Goal: Use online tool/utility: Utilize a website feature to perform a specific function

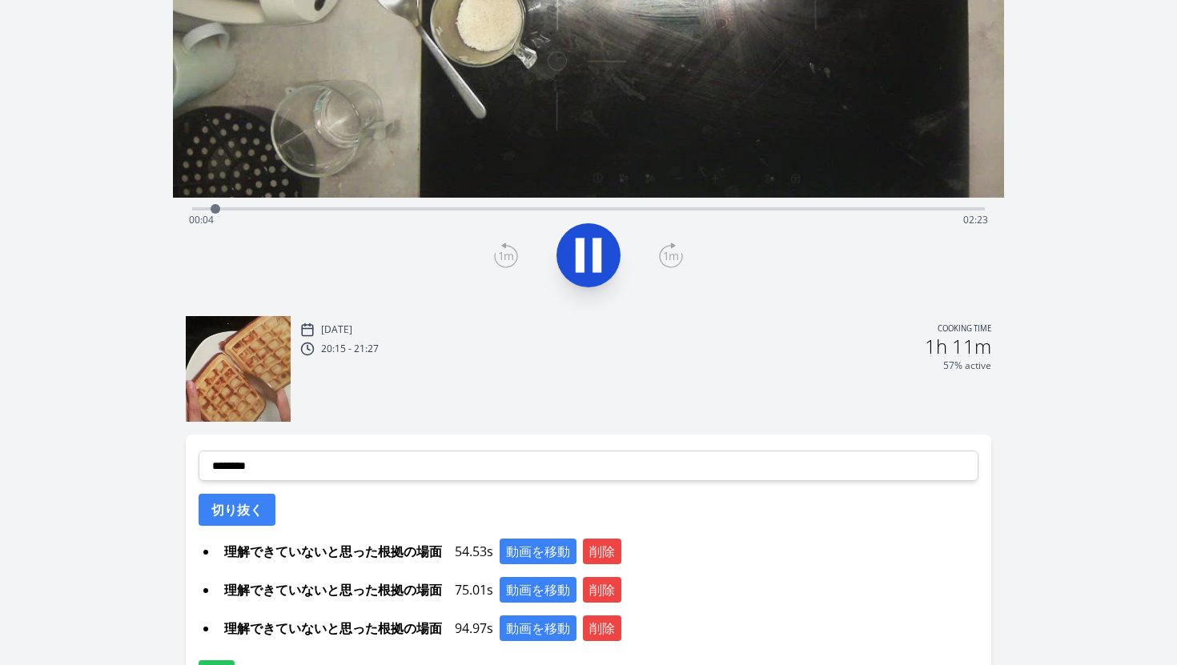
scroll to position [324, 0]
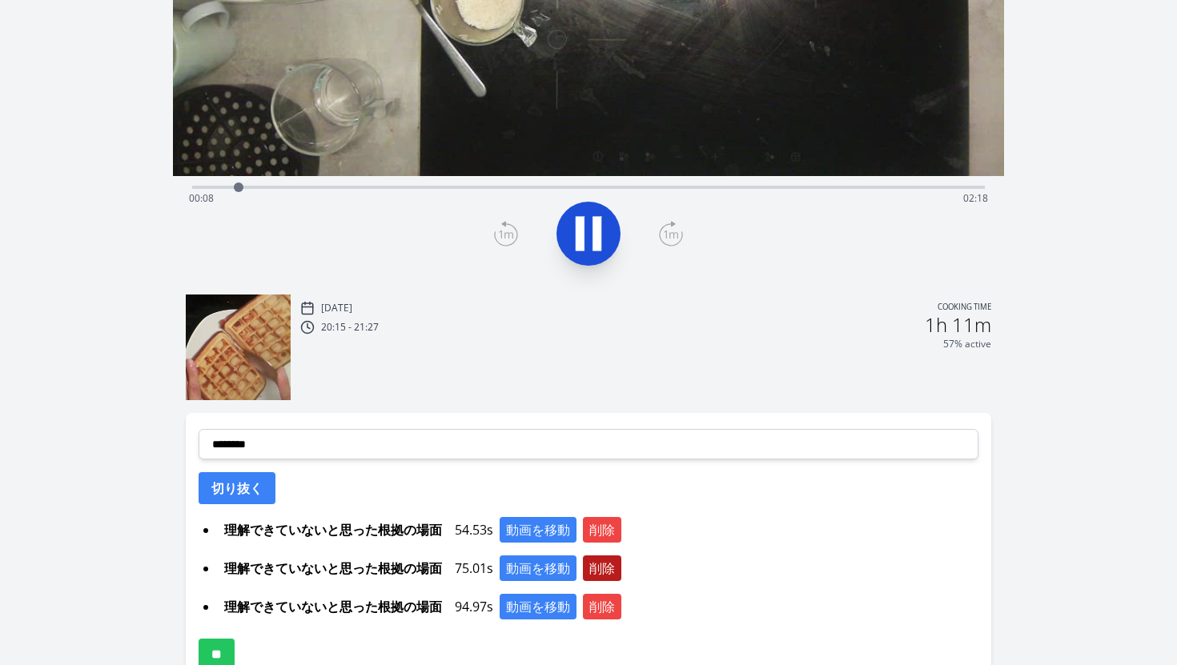
click at [611, 565] on button "削除" at bounding box center [602, 569] width 38 height 26
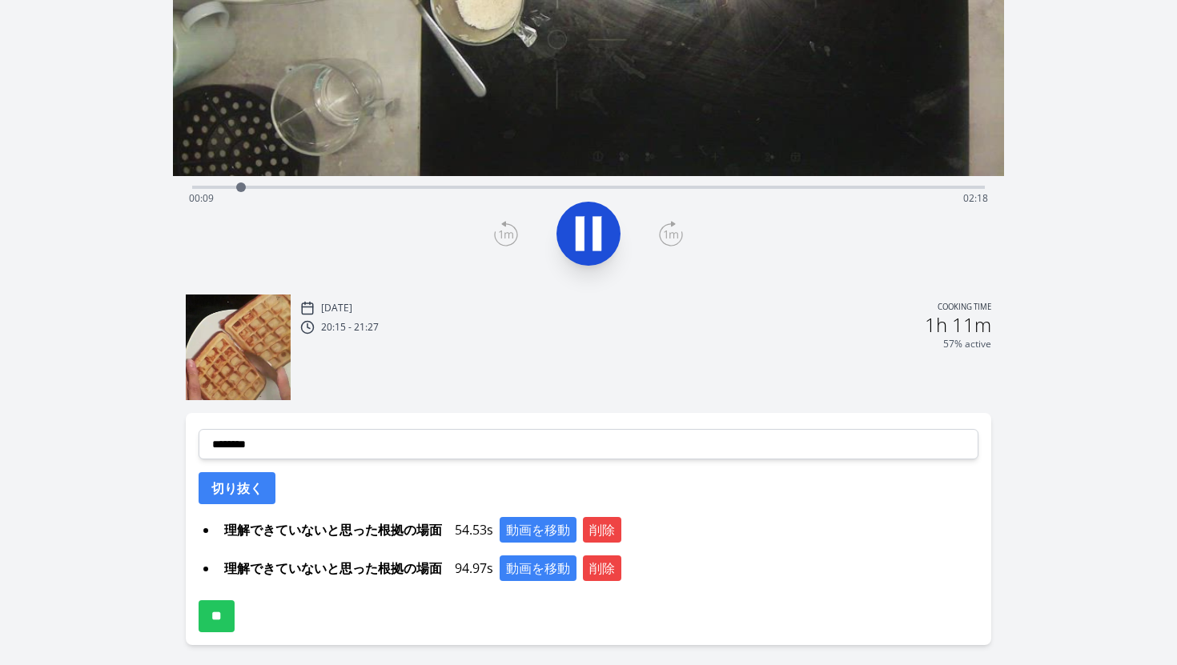
click at [611, 565] on button "削除" at bounding box center [602, 569] width 38 height 26
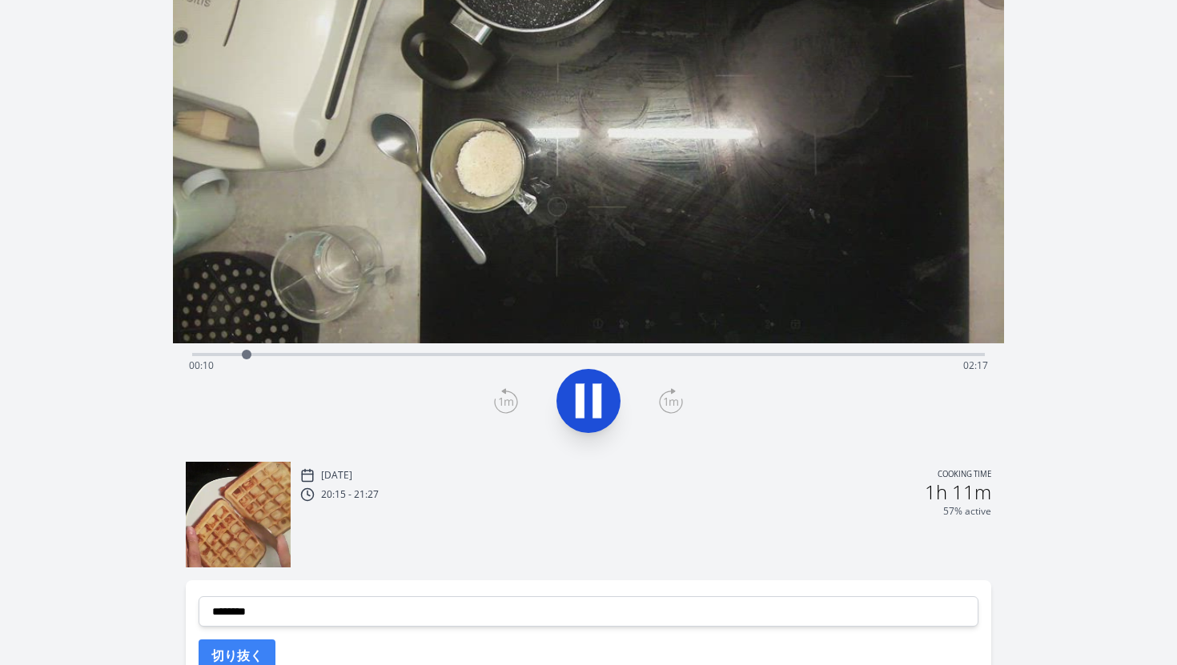
scroll to position [0, 0]
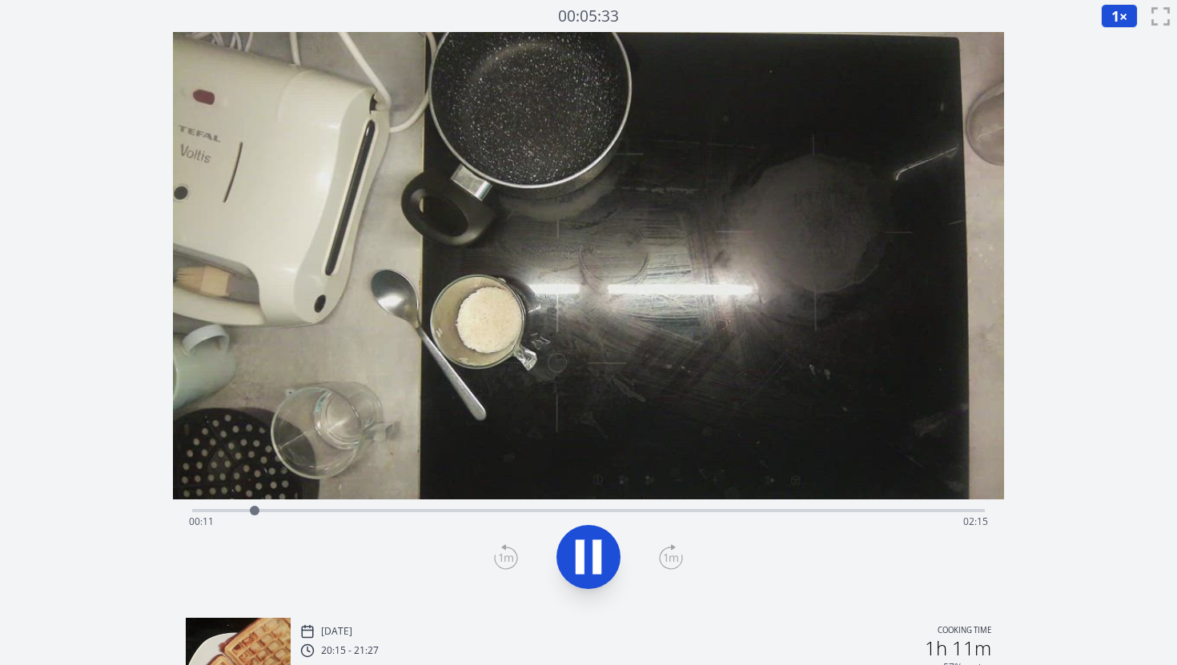
click at [550, 507] on div "Time elapsed: 00:11 Time remaining: 02:15" at bounding box center [589, 509] width 794 height 19
click at [603, 549] on icon at bounding box center [588, 557] width 45 height 45
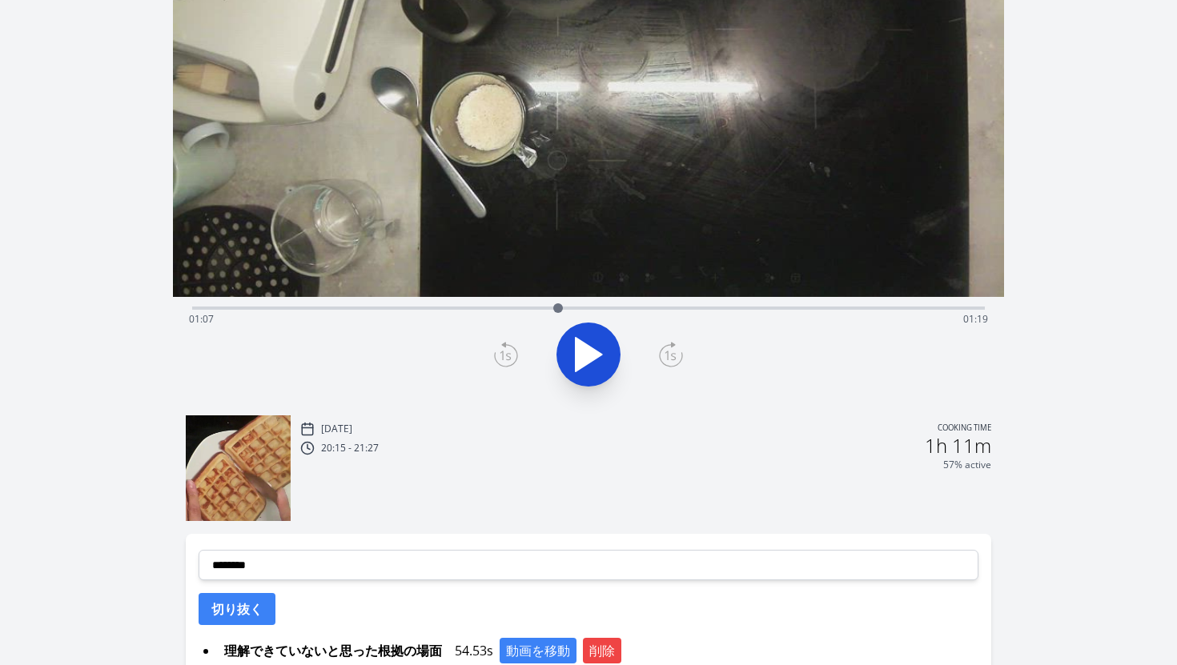
scroll to position [342, 0]
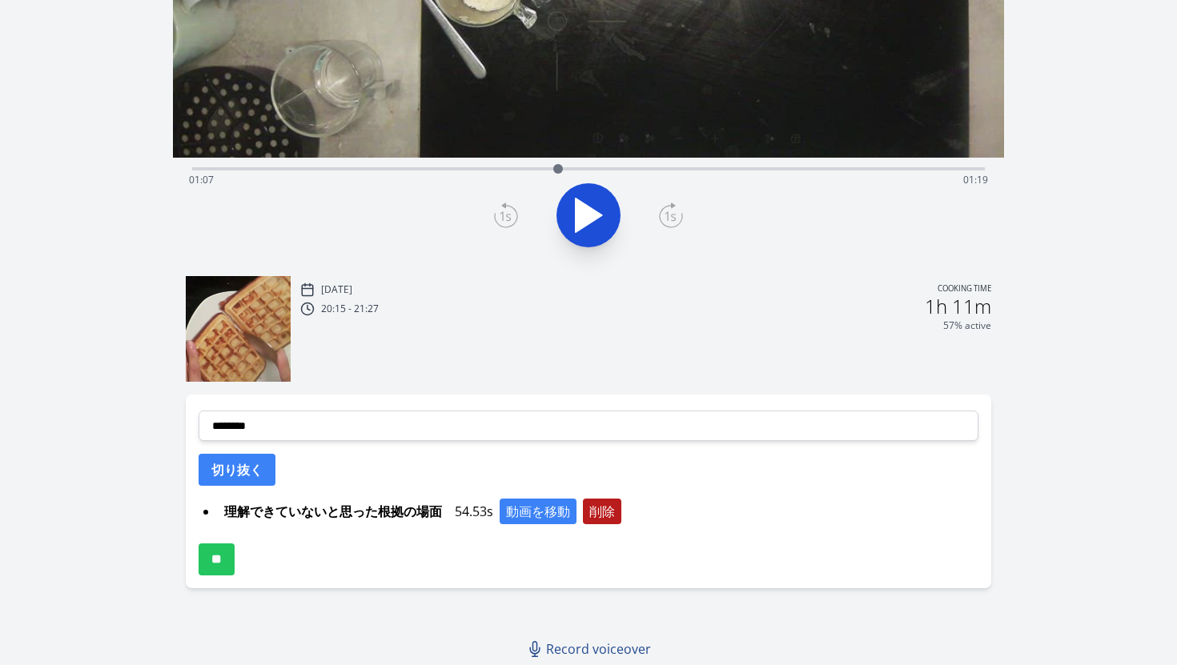
click at [599, 498] on div "**********" at bounding box center [589, 492] width 806 height 194
click at [601, 513] on button "削除" at bounding box center [602, 512] width 38 height 26
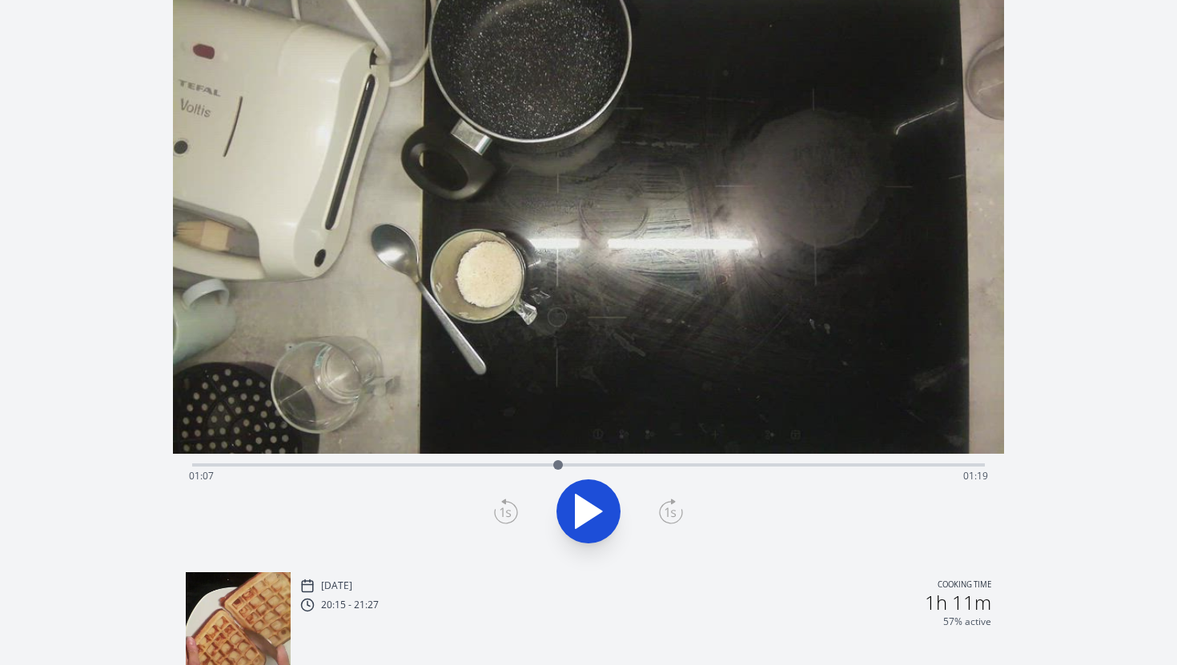
scroll to position [0, 0]
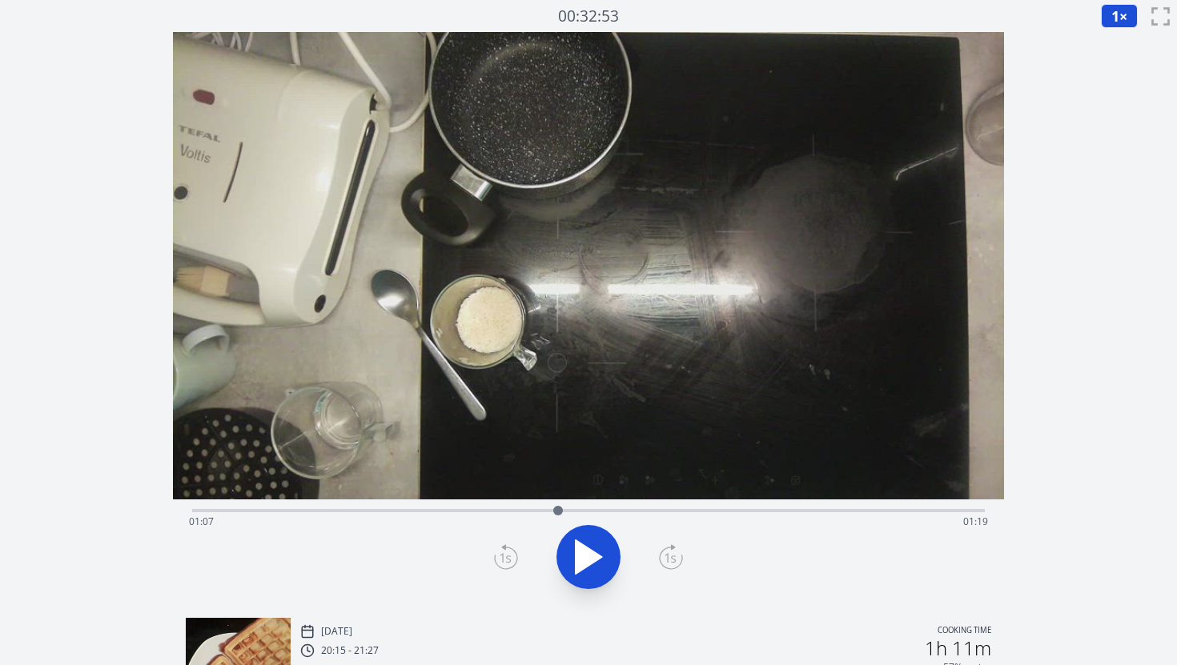
click at [570, 504] on div "Time elapsed: 01:07 Time remaining: 01:19" at bounding box center [589, 509] width 794 height 19
click at [581, 509] on div at bounding box center [581, 511] width 24 height 24
click at [554, 508] on div "Time elapsed: 01:11 Time remaining: 01:15" at bounding box center [589, 509] width 794 height 19
click at [586, 505] on div "Time elapsed: 01:06 Time remaining: 01:20" at bounding box center [589, 509] width 794 height 19
click at [553, 510] on div "Time elapsed: 01:12 Time remaining: 01:14" at bounding box center [589, 522] width 800 height 26
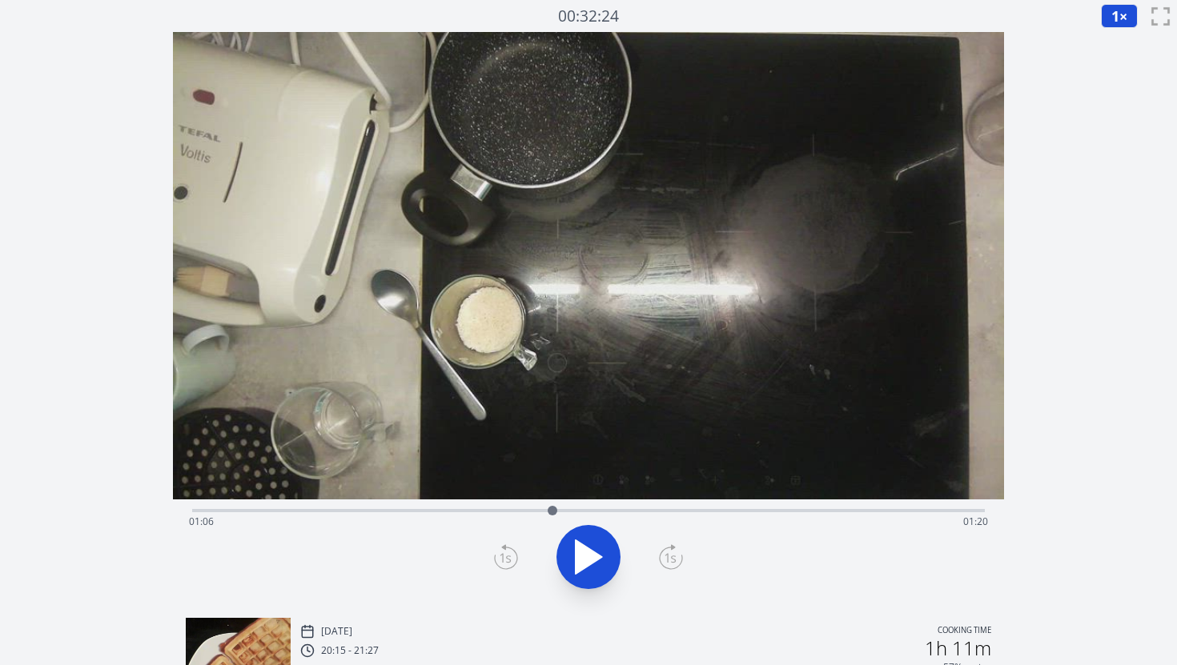
click at [549, 509] on div at bounding box center [553, 511] width 10 height 10
click at [545, 510] on div at bounding box center [549, 511] width 10 height 10
click at [548, 511] on div at bounding box center [545, 511] width 10 height 10
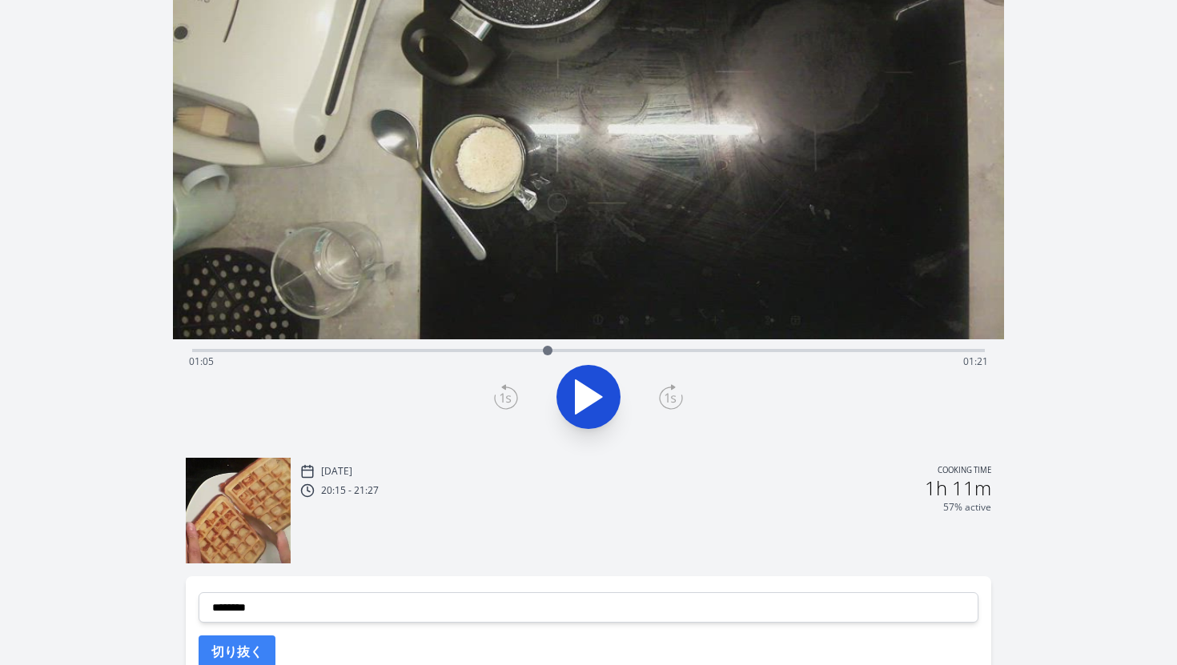
scroll to position [303, 0]
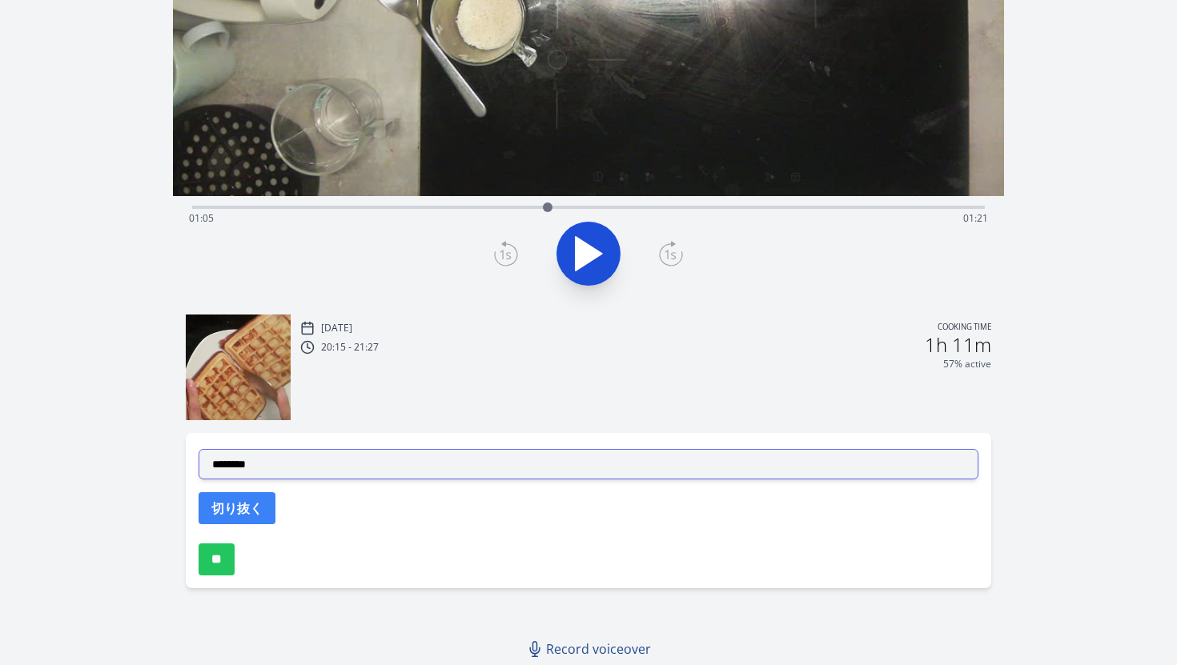
click at [328, 470] on select "**********" at bounding box center [589, 464] width 781 height 30
select select "**********"
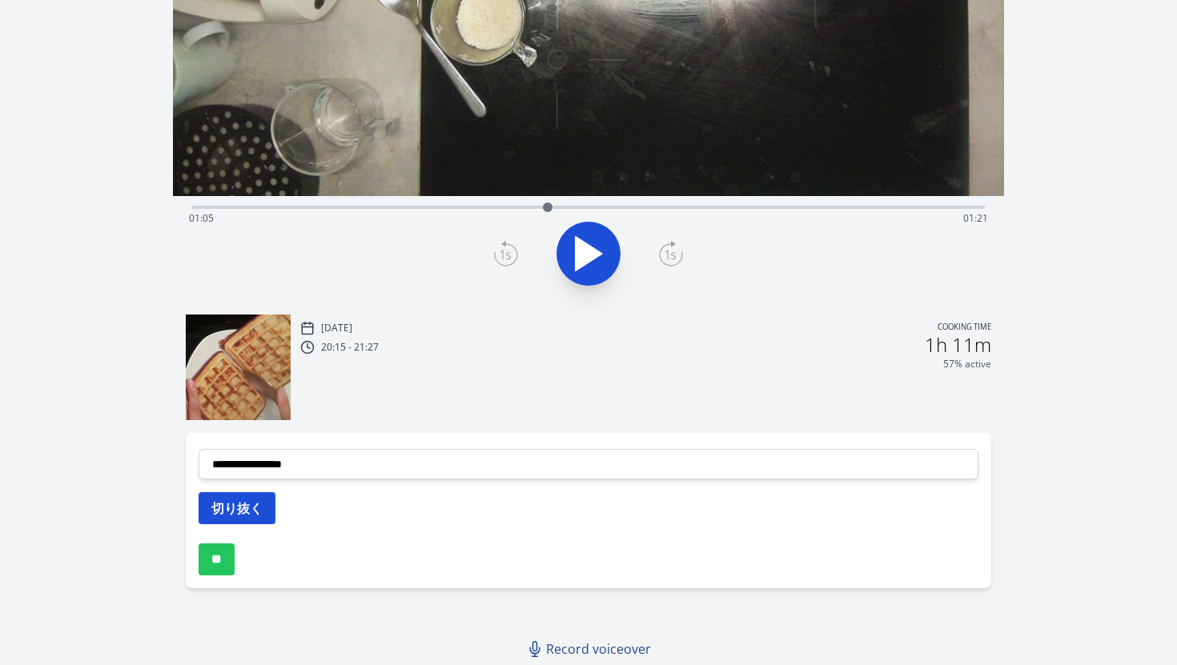
click at [247, 512] on button "切り抜く" at bounding box center [237, 508] width 77 height 32
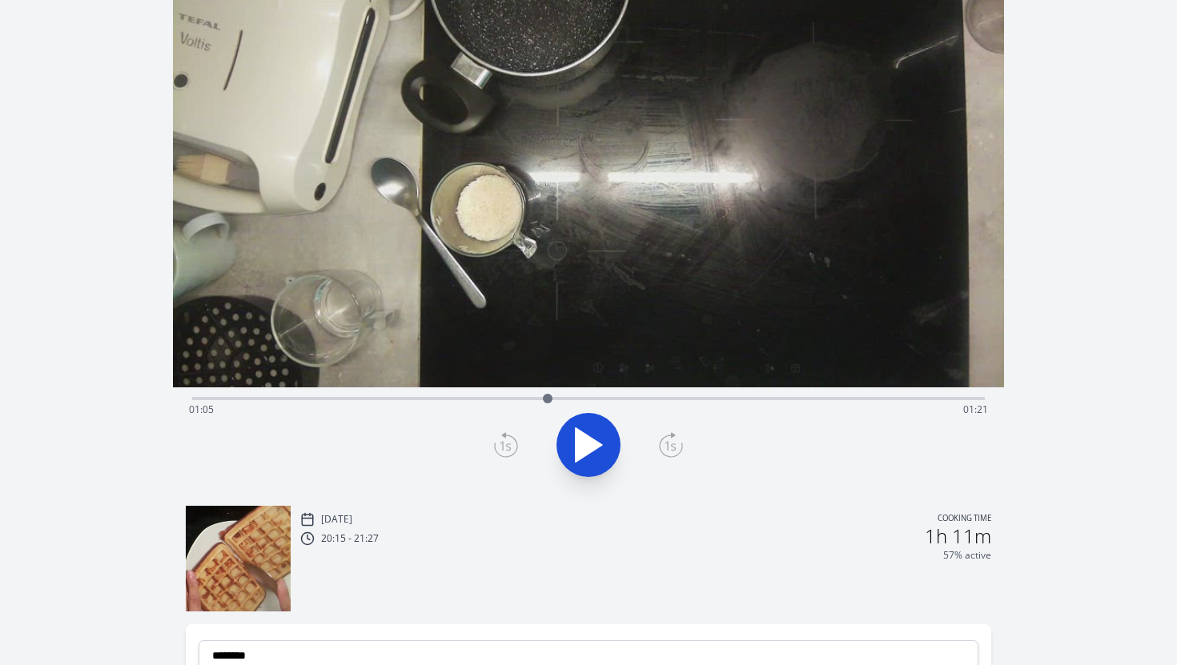
scroll to position [44, 0]
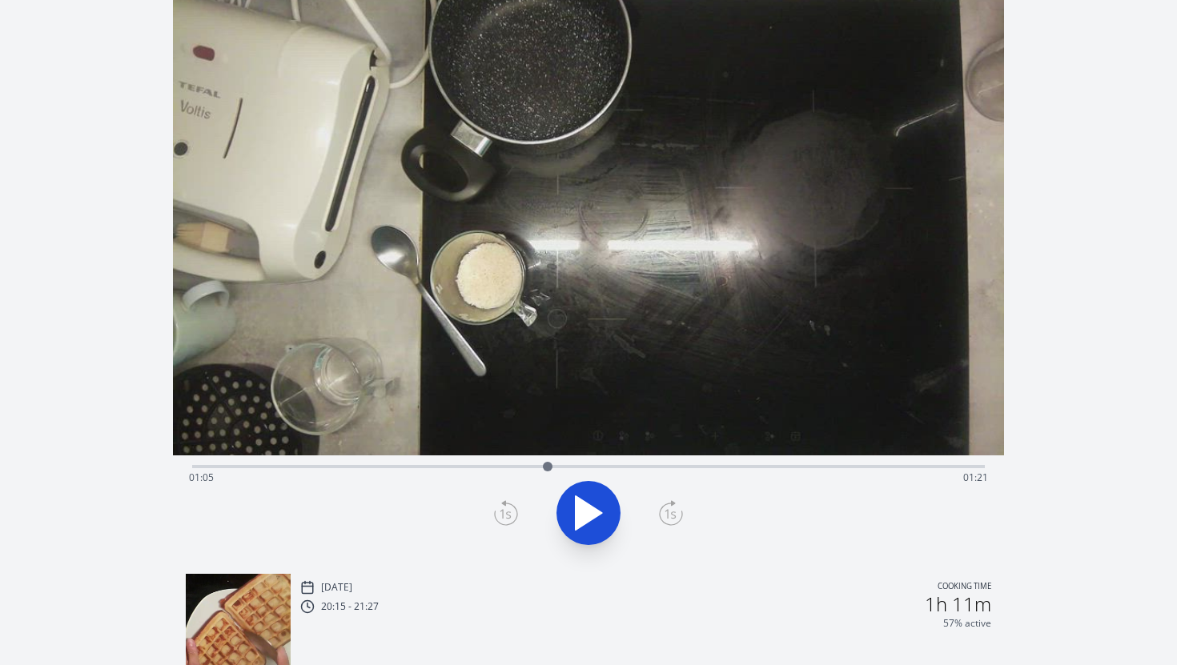
click at [569, 467] on div "Time elapsed: 01:05 Time remaining: 01:21" at bounding box center [589, 478] width 800 height 26
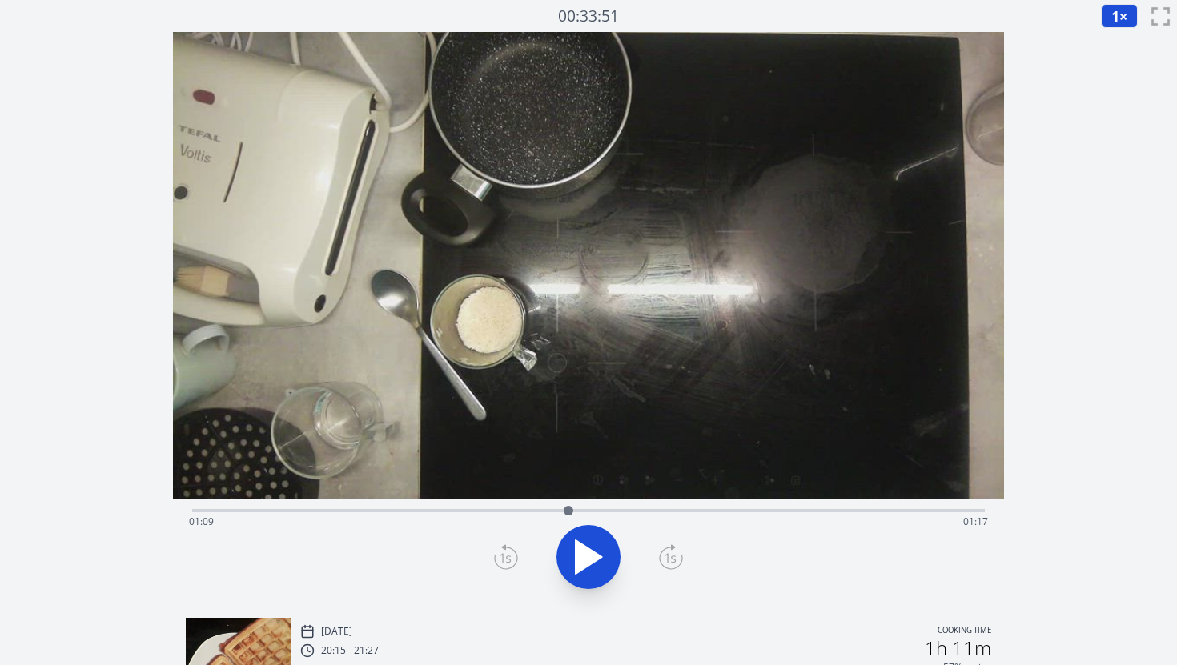
click at [578, 510] on div at bounding box center [569, 511] width 24 height 24
click at [588, 510] on div at bounding box center [578, 511] width 24 height 24
click at [590, 509] on div at bounding box center [588, 511] width 10 height 10
click at [585, 510] on div at bounding box center [590, 511] width 10 height 10
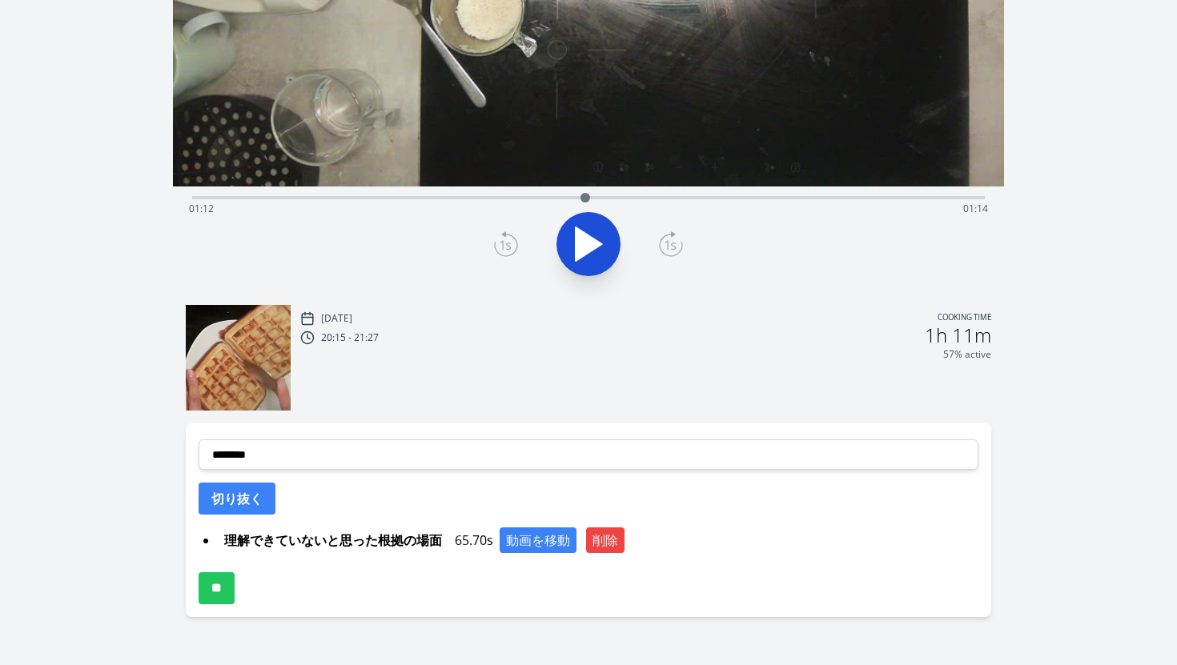
scroll to position [342, 0]
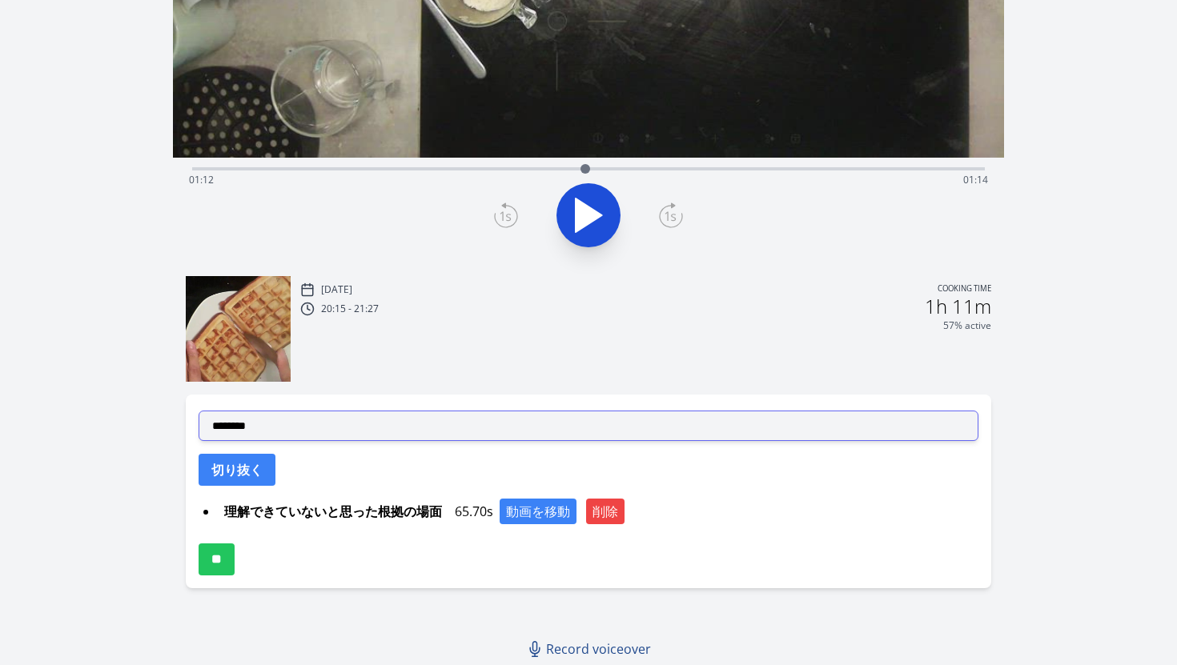
click at [328, 436] on select "**********" at bounding box center [589, 426] width 781 height 30
select select "**********"
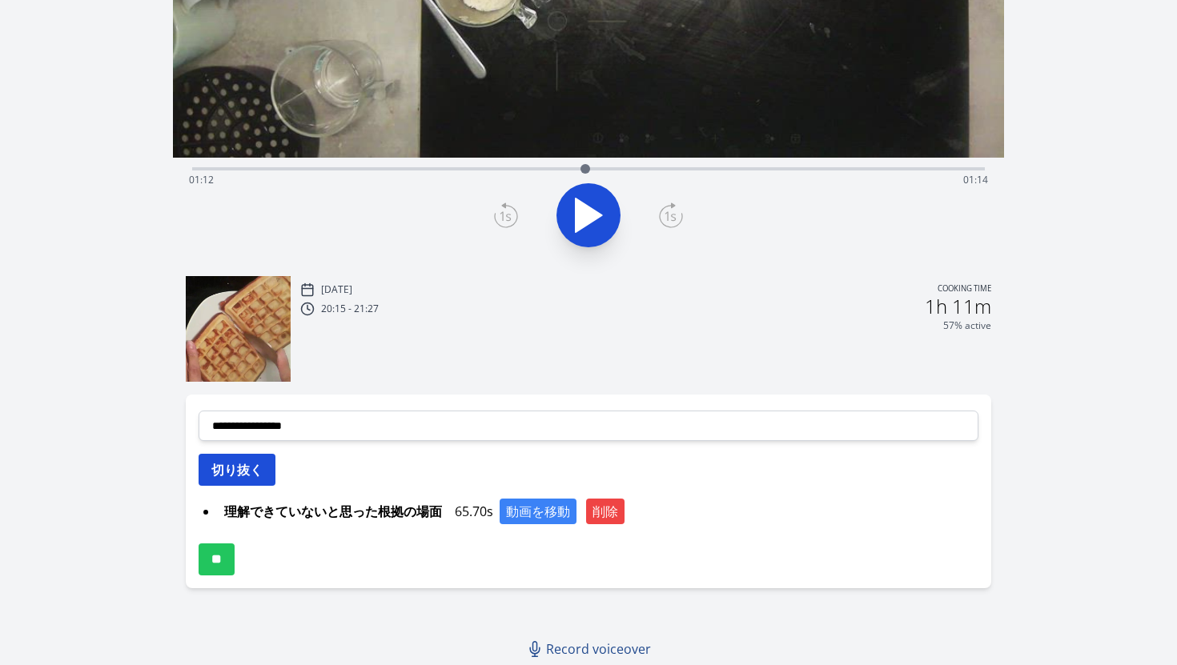
click at [245, 469] on button "切り抜く" at bounding box center [237, 470] width 77 height 32
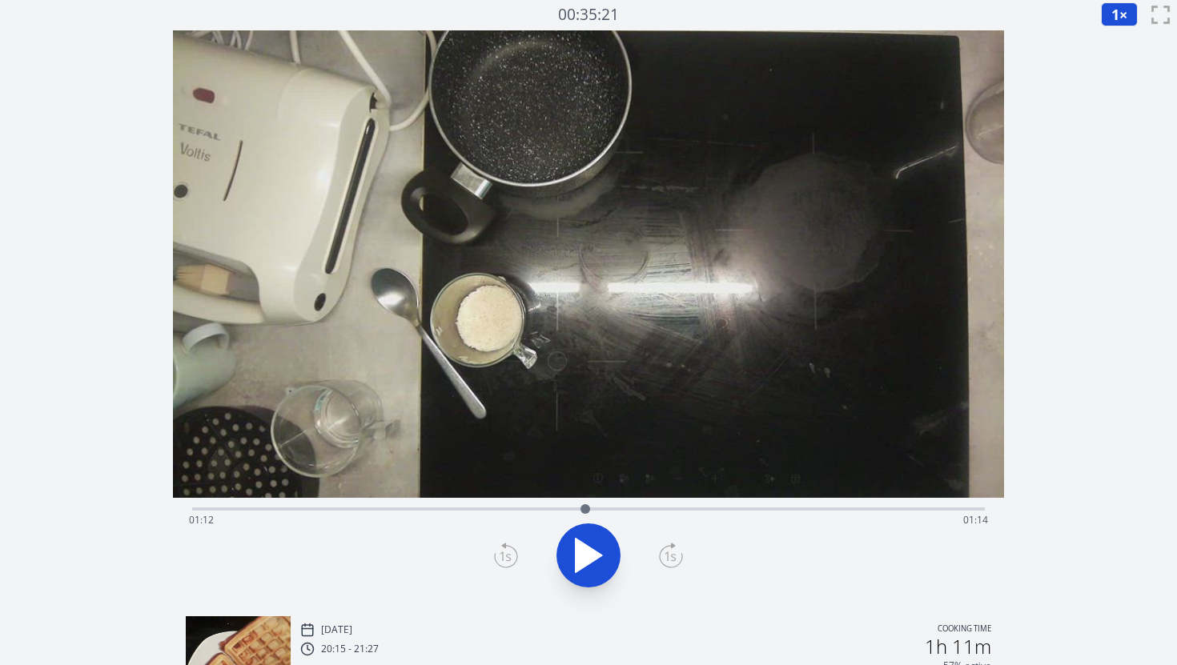
scroll to position [0, 0]
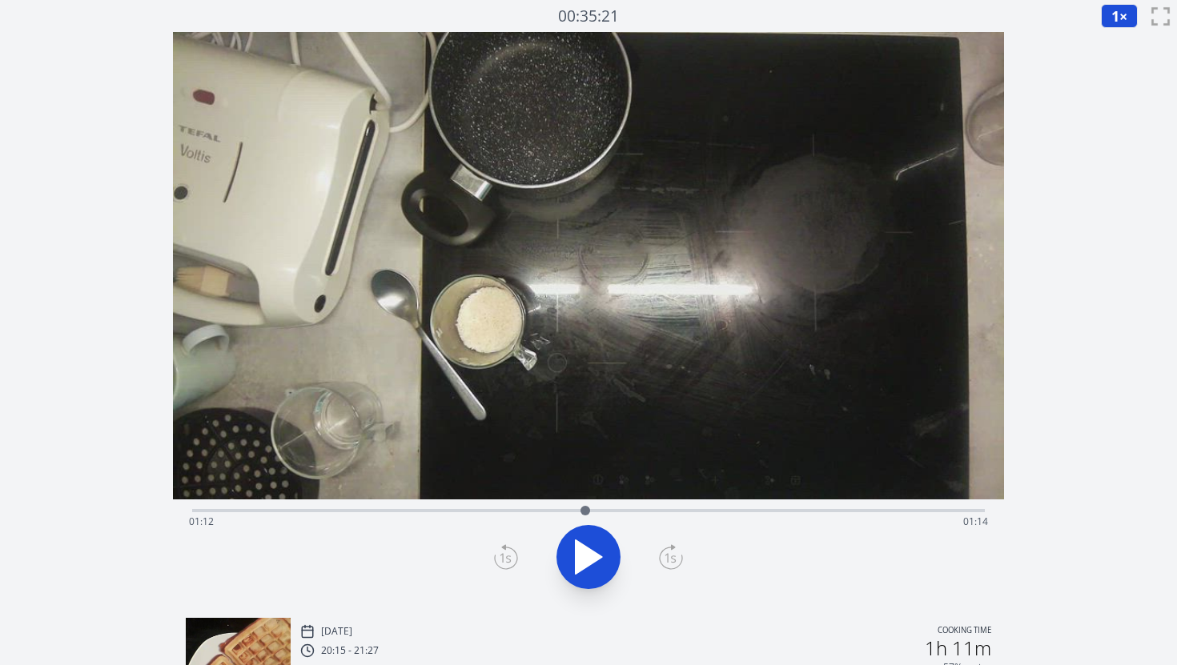
click at [602, 512] on div "Time elapsed: 01:12 Time remaining: 01:14" at bounding box center [589, 522] width 800 height 26
click at [617, 509] on div "Time elapsed: 01:15 Time remaining: 01:11" at bounding box center [589, 522] width 800 height 26
click at [625, 508] on div at bounding box center [617, 511] width 24 height 24
click at [638, 506] on div "Time elapsed: 01:20 Time remaining: 01:07" at bounding box center [589, 509] width 794 height 19
click at [680, 513] on div "Time elapsed: 01:22 Time remaining: 01:05" at bounding box center [589, 522] width 800 height 26
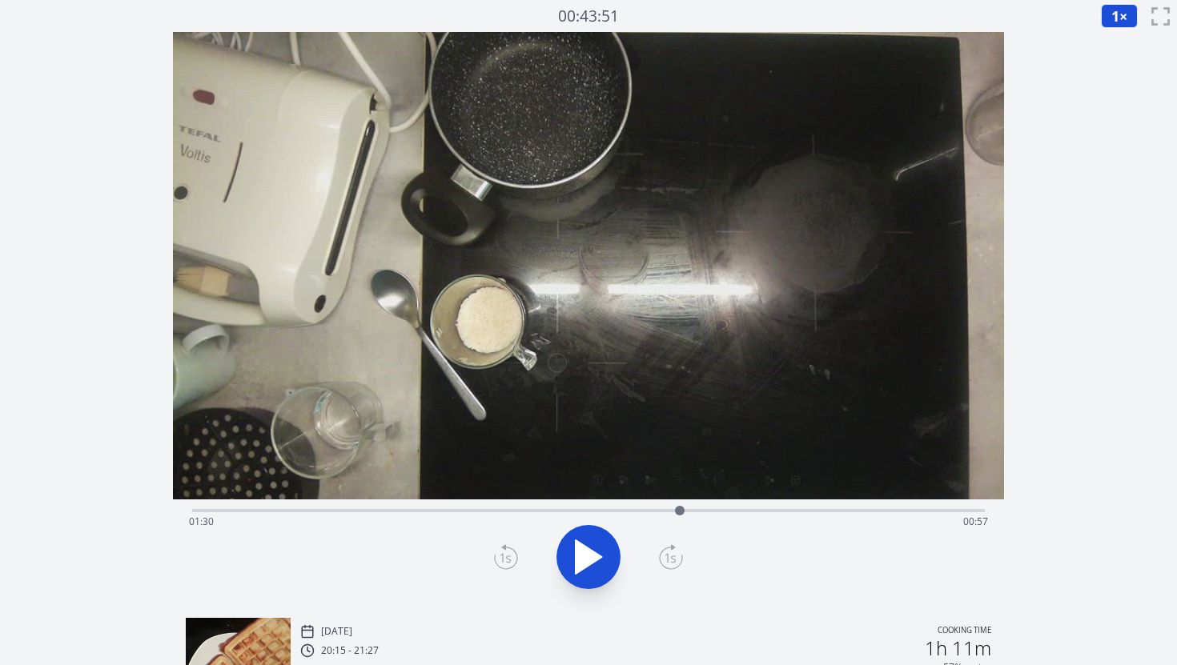
click at [697, 509] on div "Time elapsed: 01:30 Time remaining: 00:57" at bounding box center [589, 522] width 800 height 26
click at [722, 509] on div "Time elapsed: 01:33 Time remaining: 00:54" at bounding box center [589, 522] width 800 height 26
click at [754, 509] on div "Time elapsed: 01:37 Time remaining: 00:49" at bounding box center [589, 522] width 800 height 26
click at [740, 508] on div "Time elapsed: 01:43 Time remaining: 00:43" at bounding box center [589, 509] width 794 height 19
click at [724, 510] on div "Time elapsed: 01:41 Time remaining: 00:46" at bounding box center [589, 522] width 800 height 26
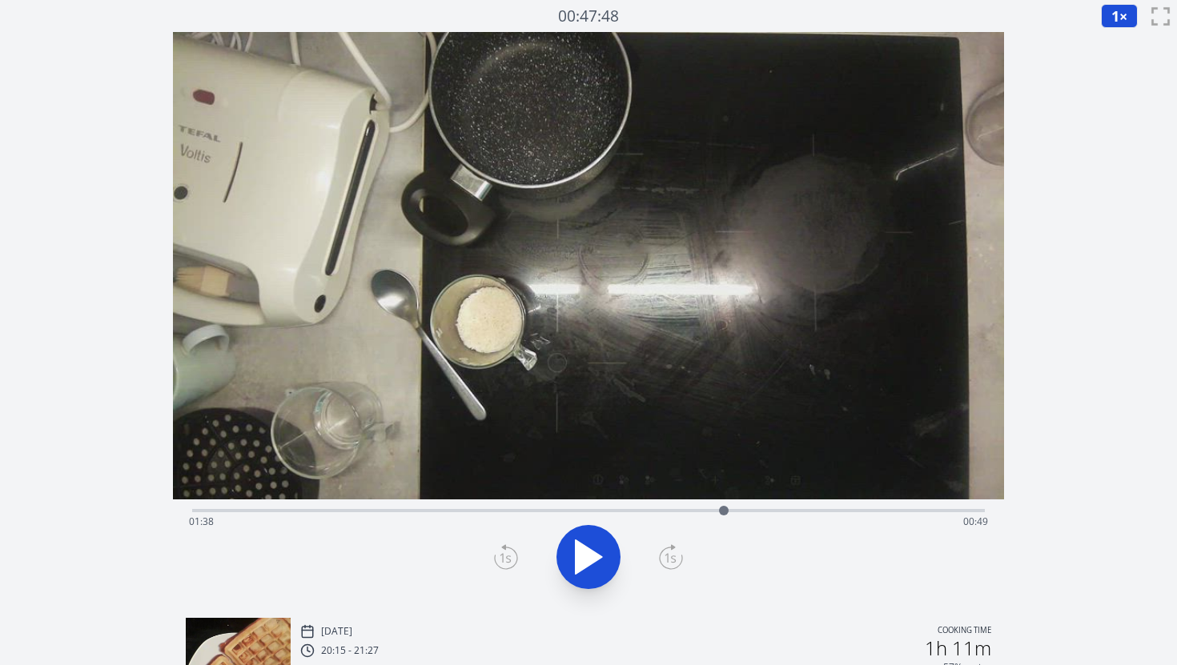
click at [709, 509] on div "Time elapsed: 01:38 Time remaining: 00:49" at bounding box center [589, 522] width 800 height 26
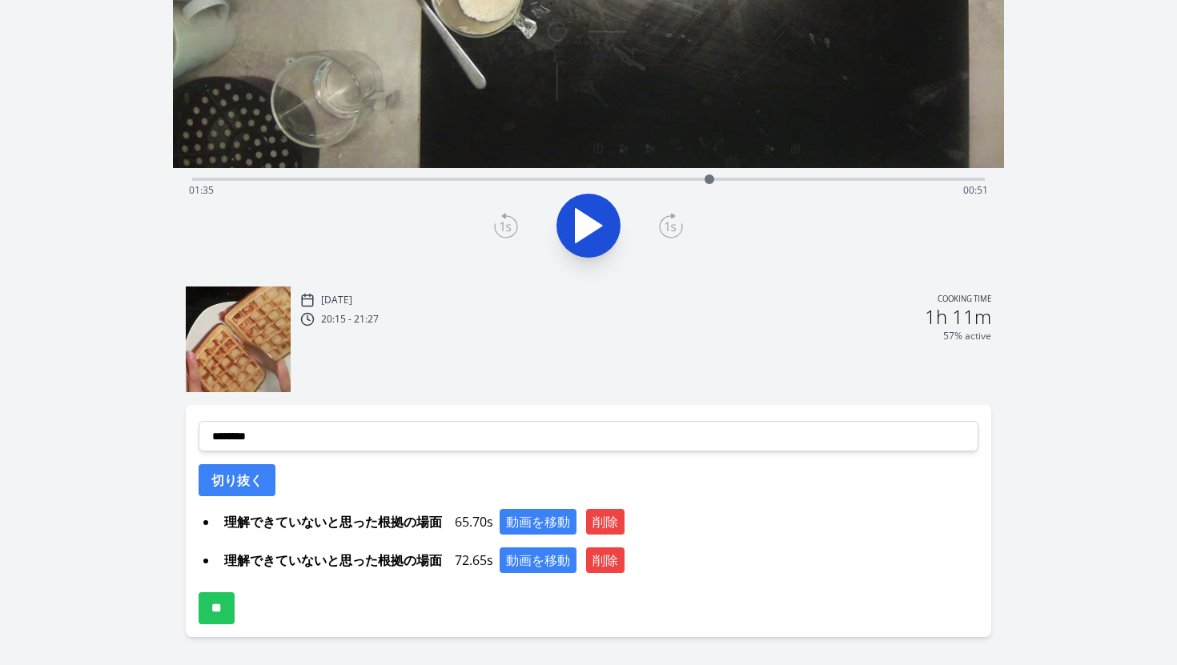
scroll to position [380, 0]
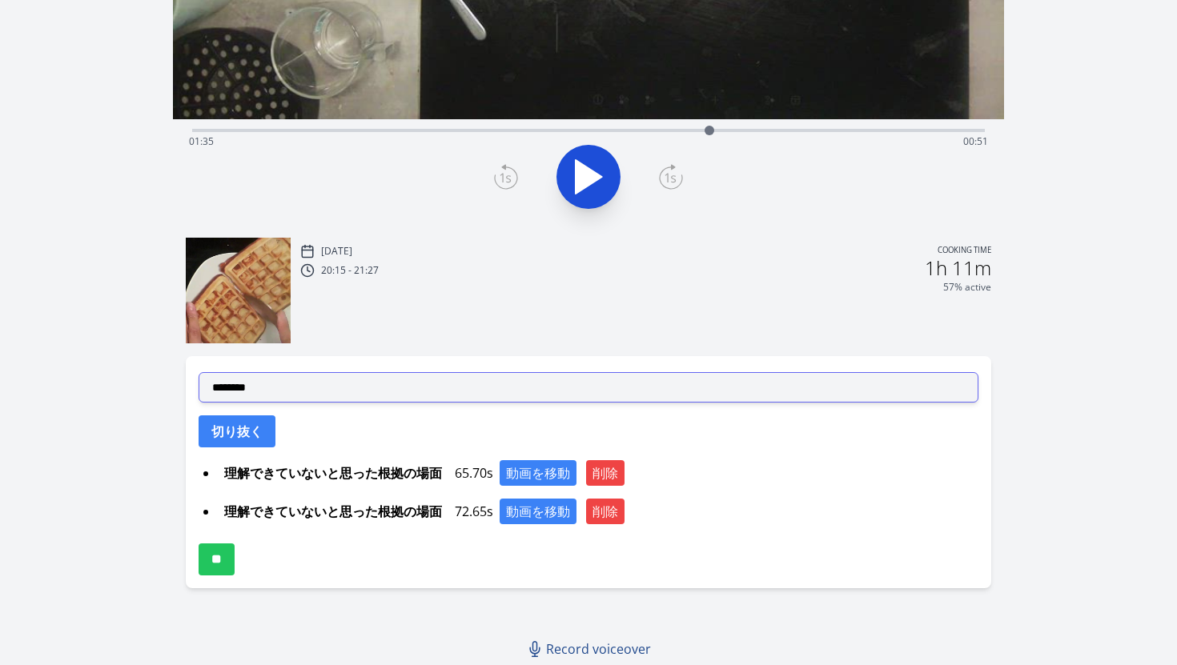
click at [336, 380] on select "**********" at bounding box center [589, 387] width 781 height 30
select select "**********"
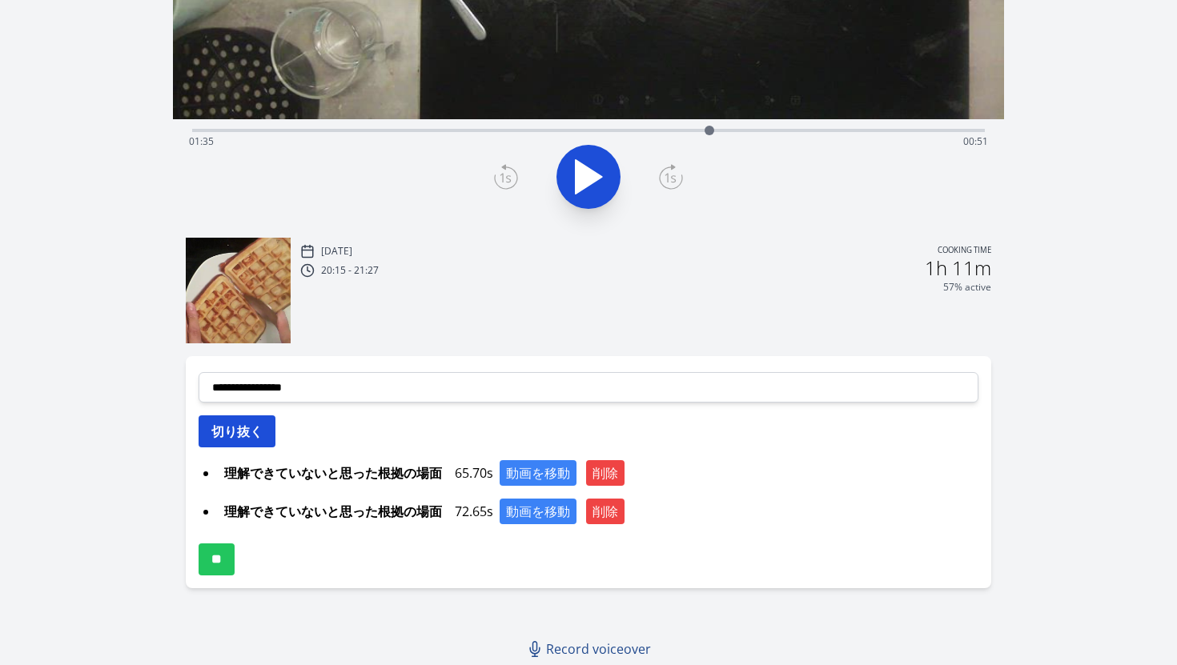
click at [252, 436] on button "切り抜く" at bounding box center [237, 432] width 77 height 32
select select
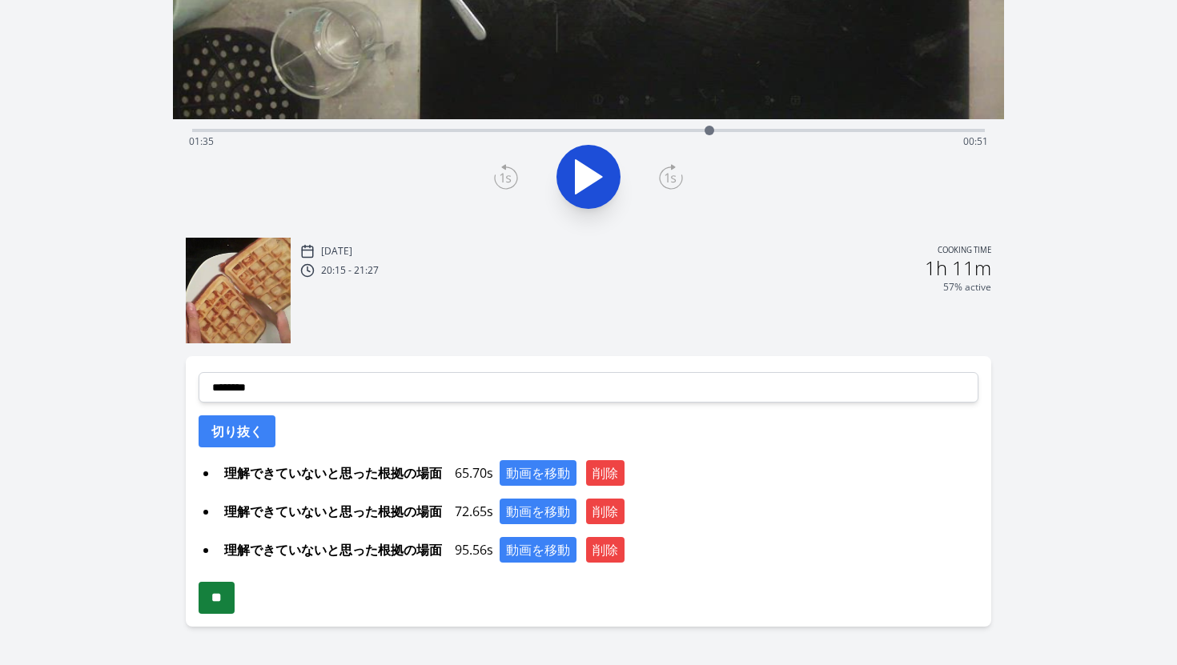
click at [232, 593] on input "**" at bounding box center [217, 598] width 36 height 32
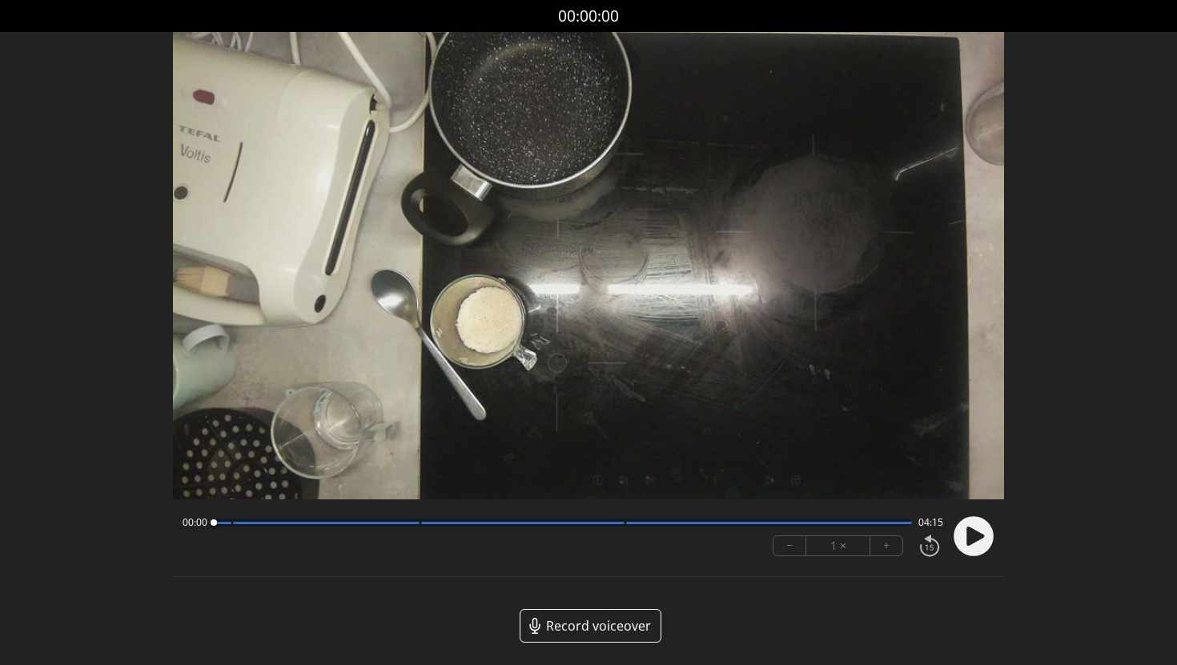
scroll to position [69, 0]
